Goal: Information Seeking & Learning: Check status

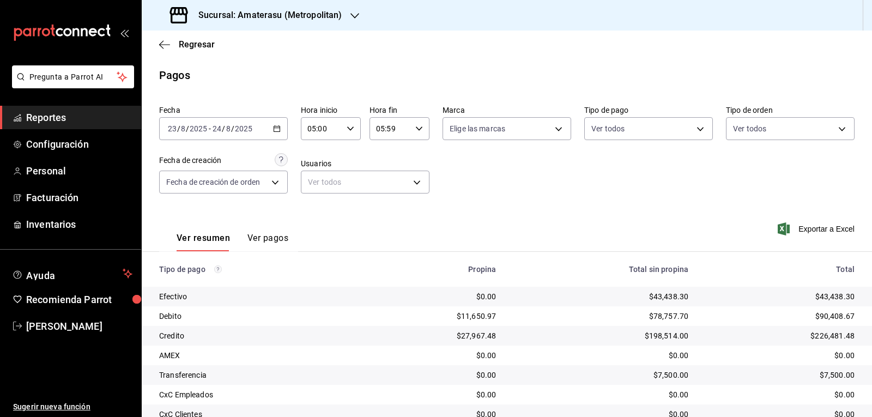
scroll to position [54, 0]
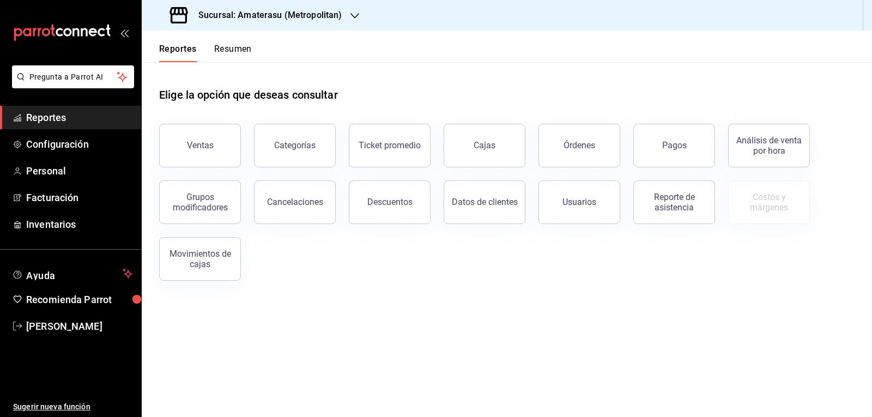
drag, startPoint x: 182, startPoint y: 146, endPoint x: 189, endPoint y: 143, distance: 7.6
click at [182, 146] on button "Ventas" at bounding box center [200, 146] width 82 height 44
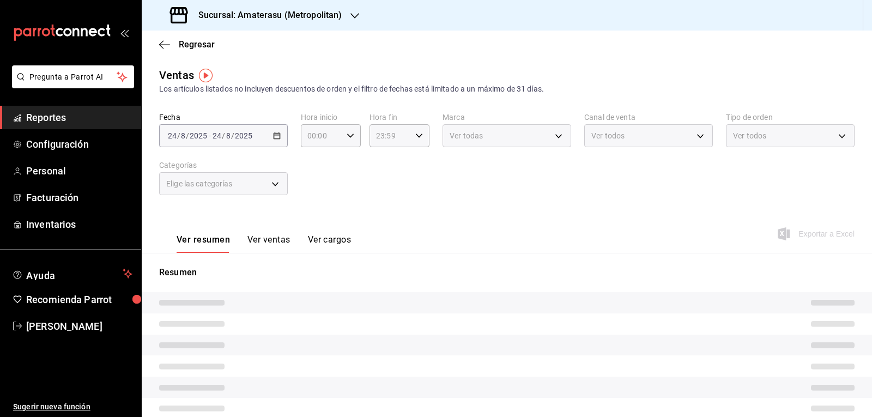
click at [272, 141] on div "2025-08-24 24 / 8 / 2025 - 2025-08-24 24 / 8 / 2025" at bounding box center [223, 135] width 129 height 23
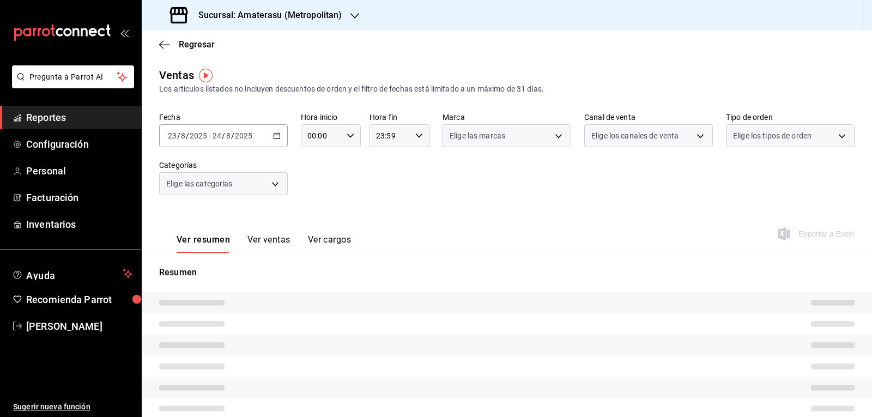
type input "05:00"
type input "05:59"
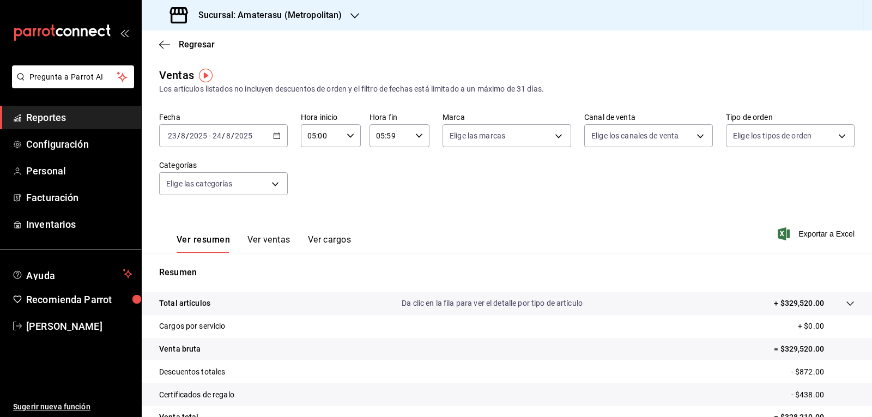
click at [277, 140] on div "2025-08-23 23 / 8 / 2025 - 2025-08-24 24 / 8 / 2025" at bounding box center [223, 135] width 129 height 23
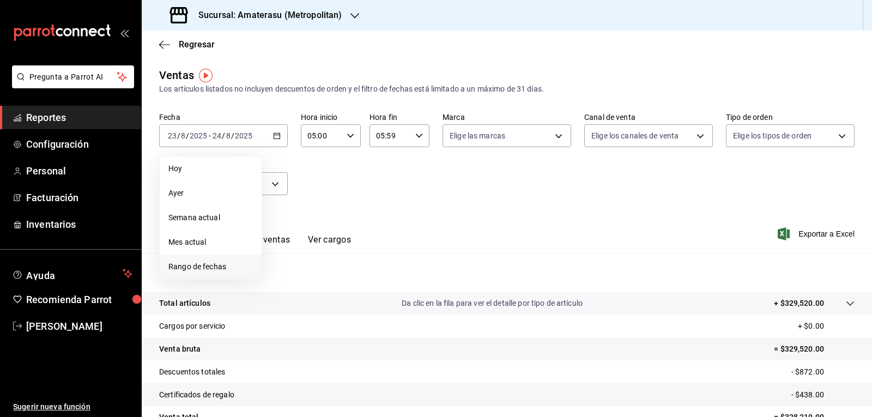
click at [215, 263] on span "Rango de fechas" at bounding box center [210, 266] width 84 height 11
click at [384, 282] on abbr "23" at bounding box center [381, 280] width 7 height 8
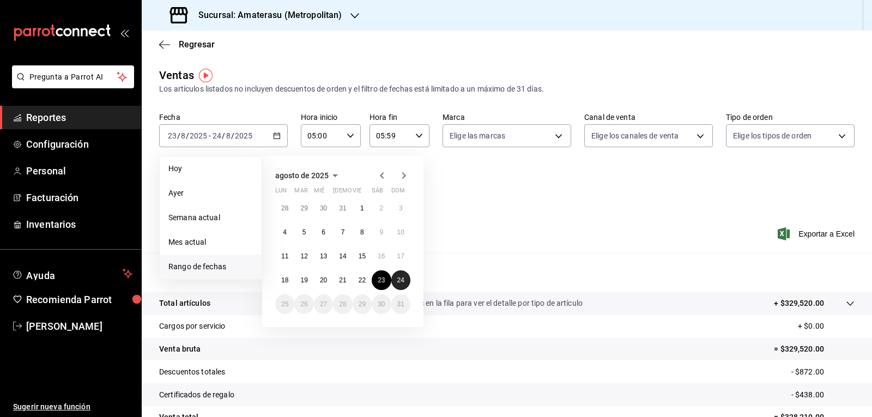
click at [403, 281] on abbr "24" at bounding box center [400, 280] width 7 height 8
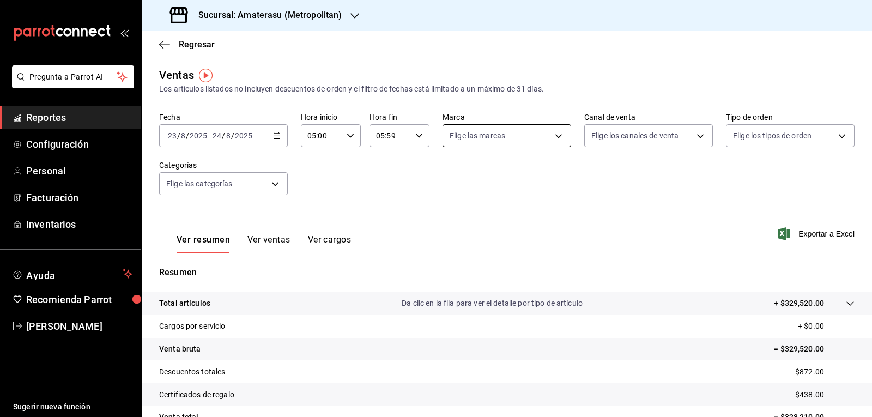
click at [461, 143] on body "Pregunta a Parrot AI Reportes Configuración Personal Facturación Inventarios Ay…" at bounding box center [436, 208] width 872 height 417
click at [450, 242] on input "checkbox" at bounding box center [451, 239] width 10 height 10
checkbox input "true"
type input "f3afaab8-8c3d-4e49-a299-af9bdf6027b2"
click at [608, 209] on div at bounding box center [436, 208] width 872 height 417
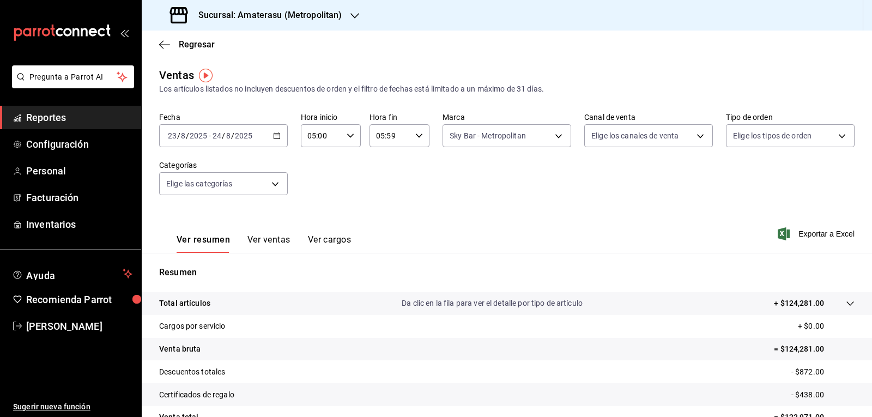
click at [608, 209] on div "Ver resumen Ver ventas Ver cargos Exportar a Excel" at bounding box center [507, 230] width 730 height 45
